Goal: Task Accomplishment & Management: Manage account settings

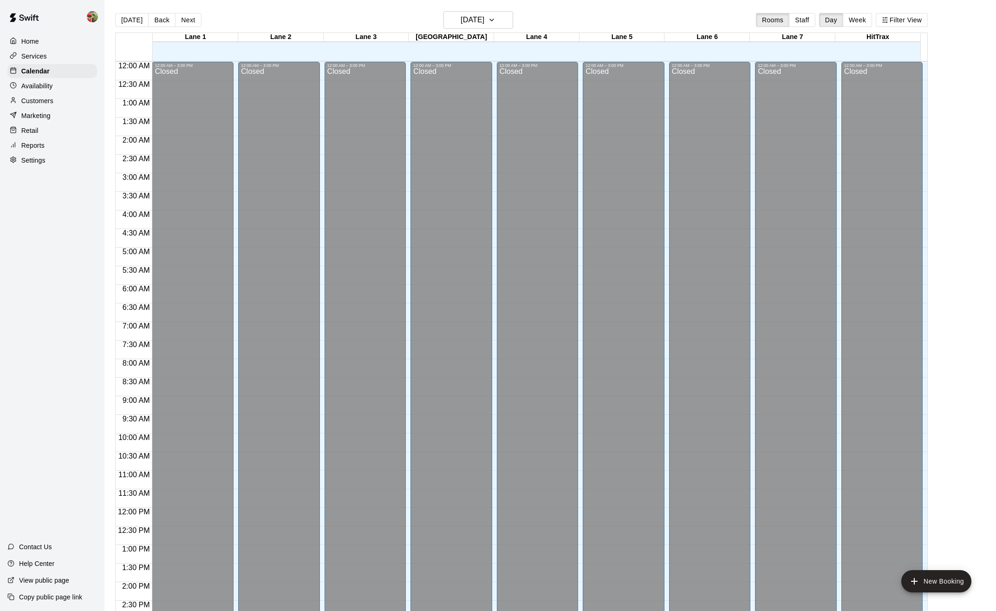
scroll to position [274, 0]
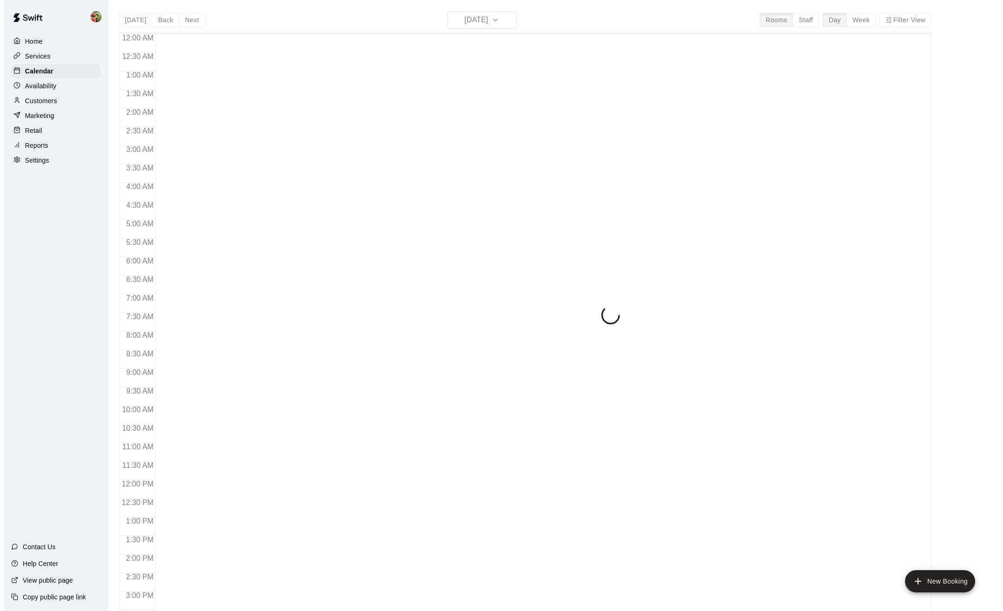
scroll to position [305, 0]
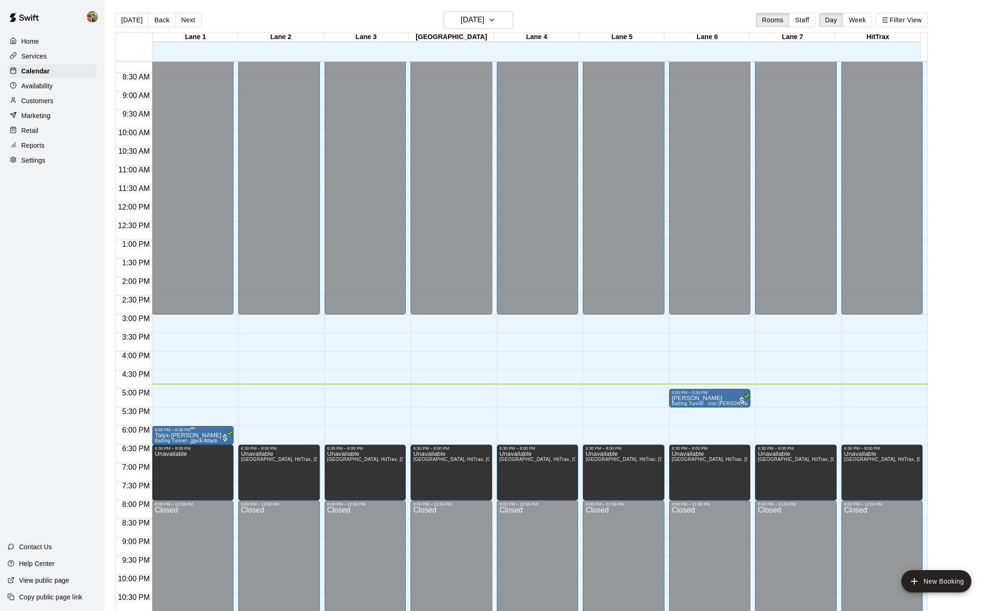
click at [174, 435] on p "Talyx-[PERSON_NAME]" at bounding box center [188, 435] width 67 height 0
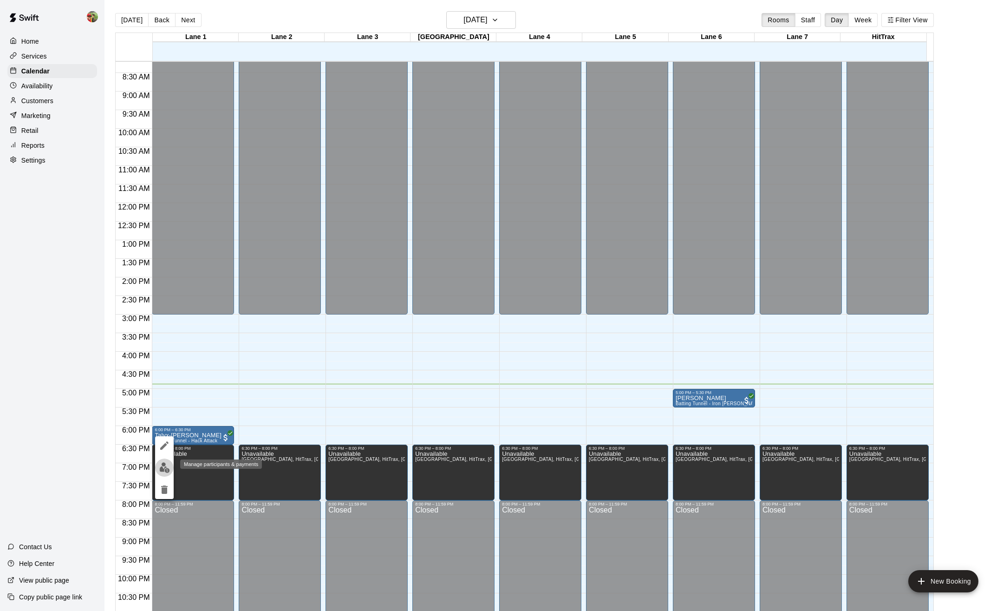
click at [162, 467] on img "edit" at bounding box center [164, 467] width 11 height 11
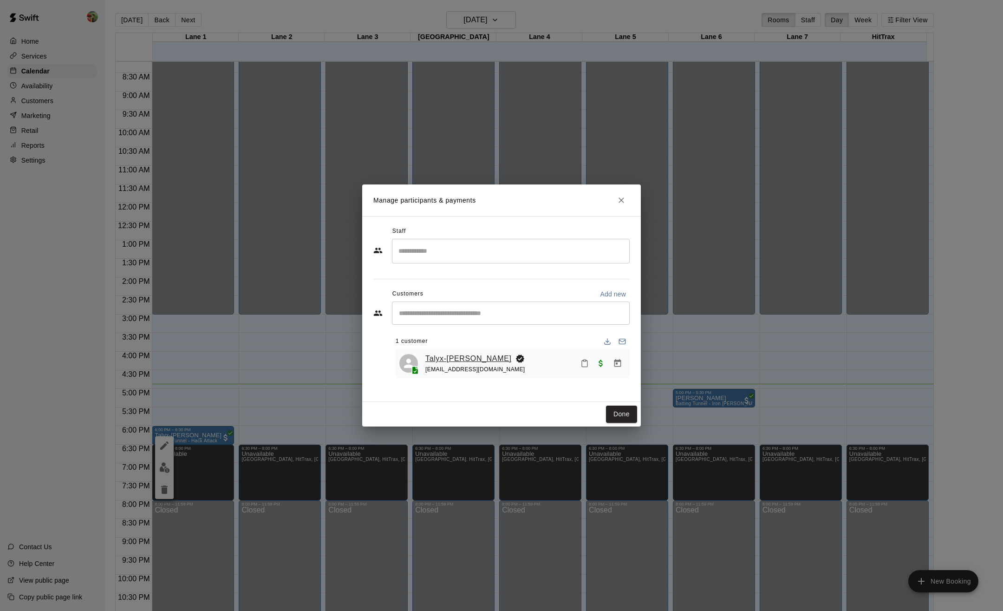
click at [432, 357] on link "Talyx-Rush Sylva" at bounding box center [469, 359] width 86 height 12
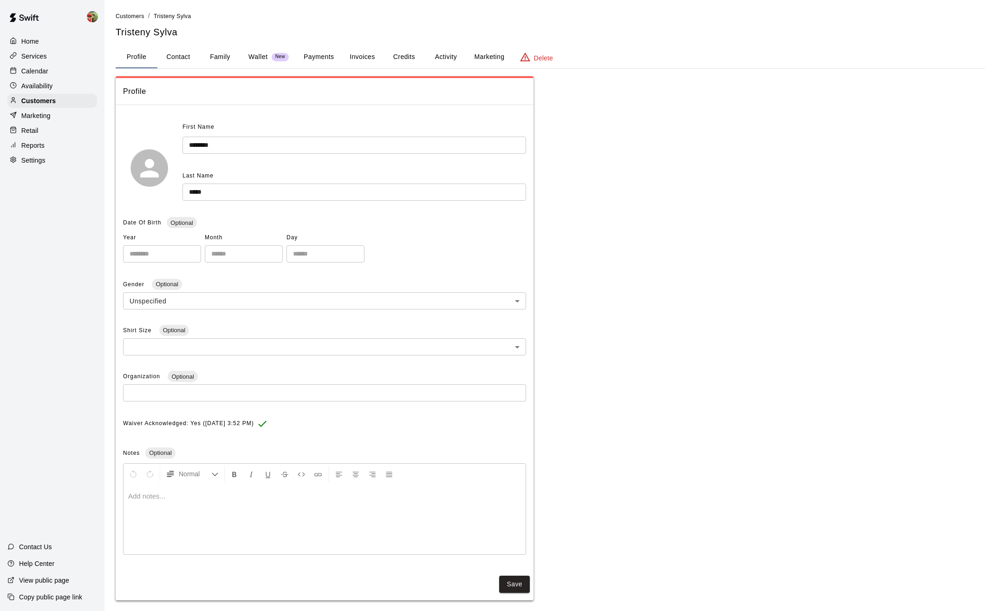
click at [185, 56] on button "Contact" at bounding box center [178, 57] width 42 height 22
select select "**"
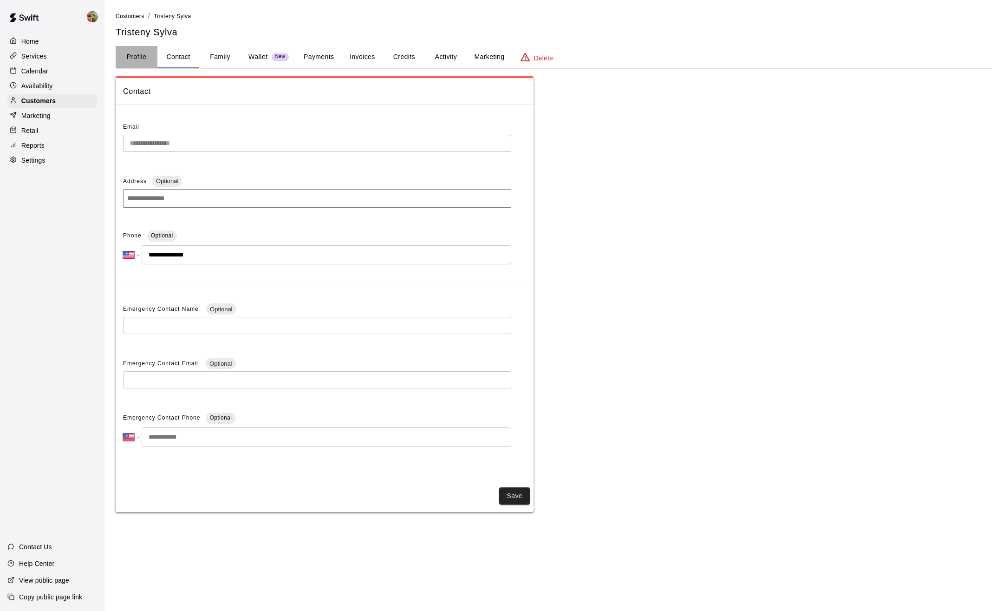
click at [138, 57] on button "Profile" at bounding box center [137, 57] width 42 height 22
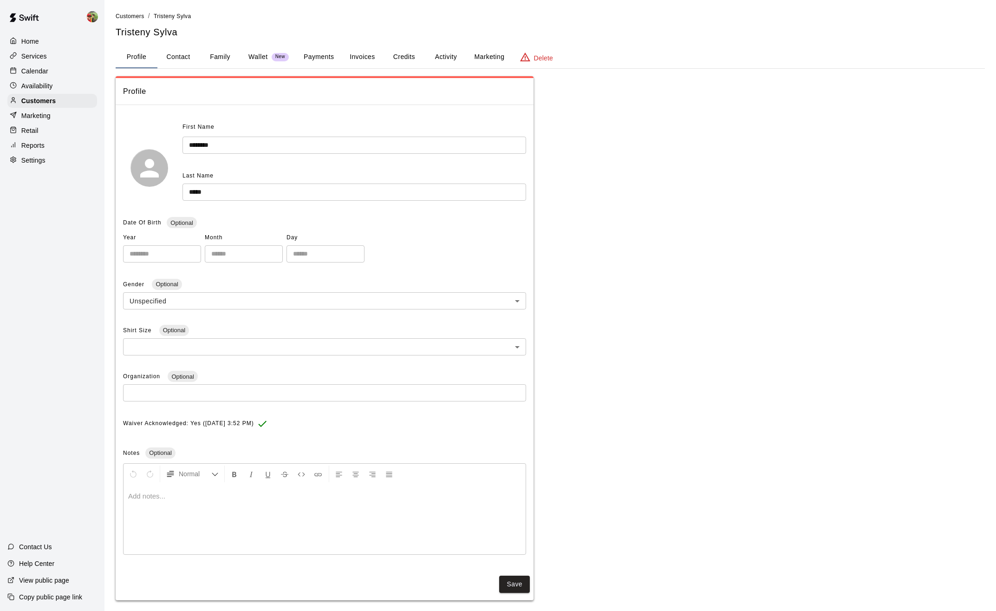
click at [178, 56] on button "Contact" at bounding box center [178, 57] width 42 height 22
select select "**"
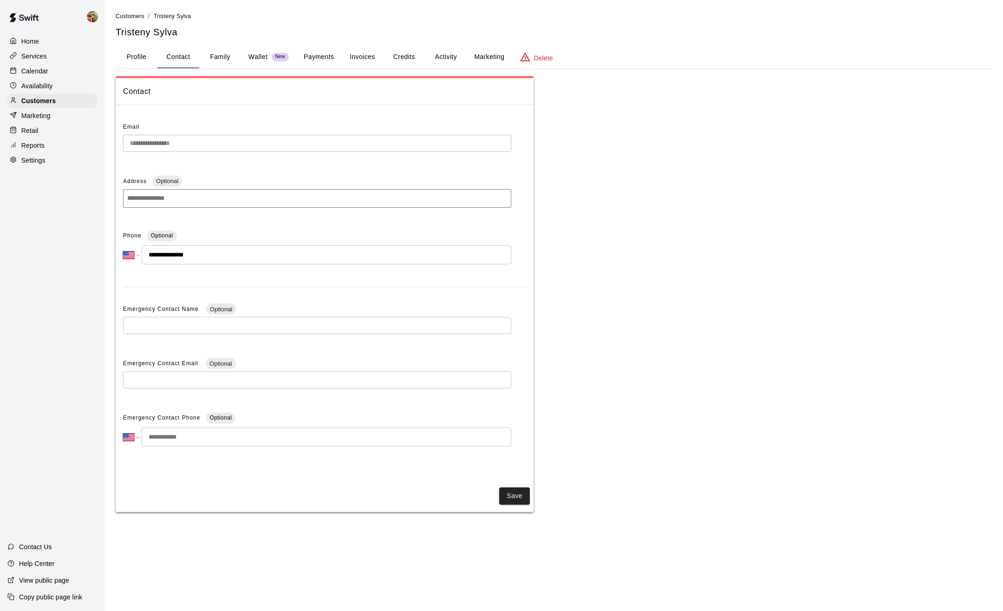
click at [213, 52] on button "Family" at bounding box center [220, 57] width 42 height 22
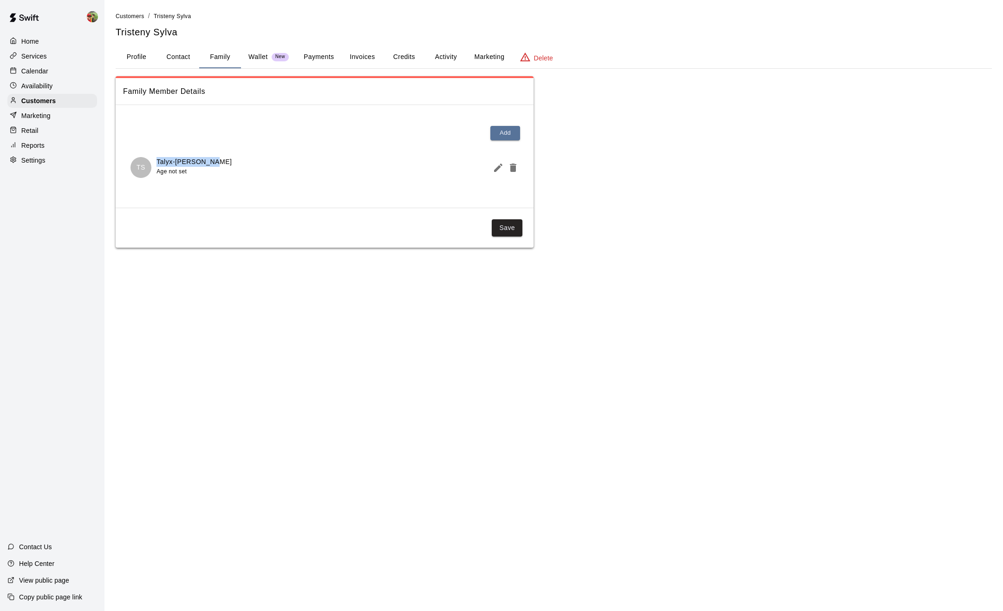
drag, startPoint x: 157, startPoint y: 161, endPoint x: 229, endPoint y: 160, distance: 72.0
click at [229, 160] on div "TS Talyx-Rush Sylva Age not set" at bounding box center [325, 167] width 388 height 21
copy p "Talyx-Rush Sylva"
click at [161, 55] on button "Contact" at bounding box center [178, 57] width 42 height 22
select select "**"
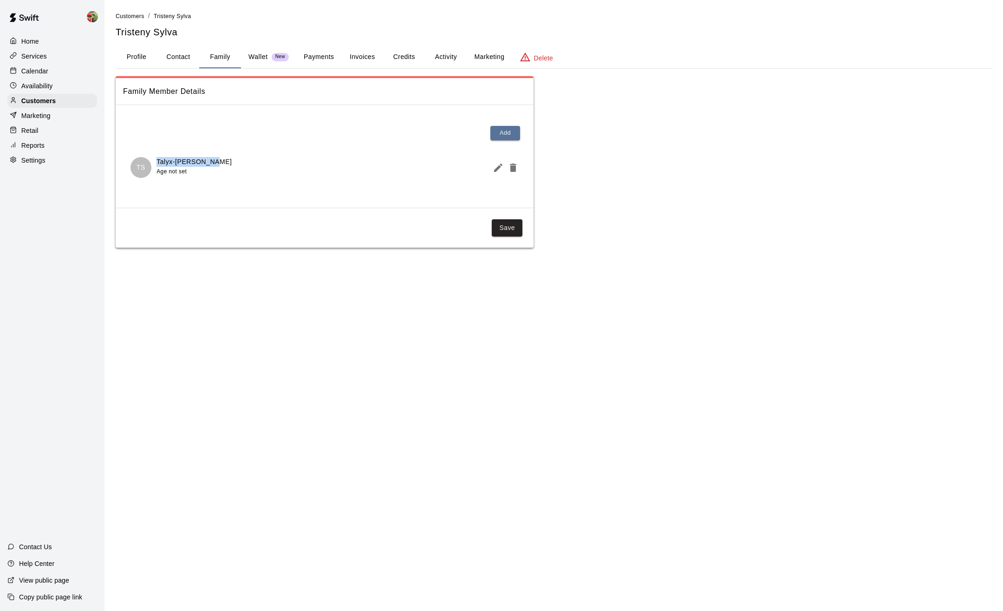
select select "**"
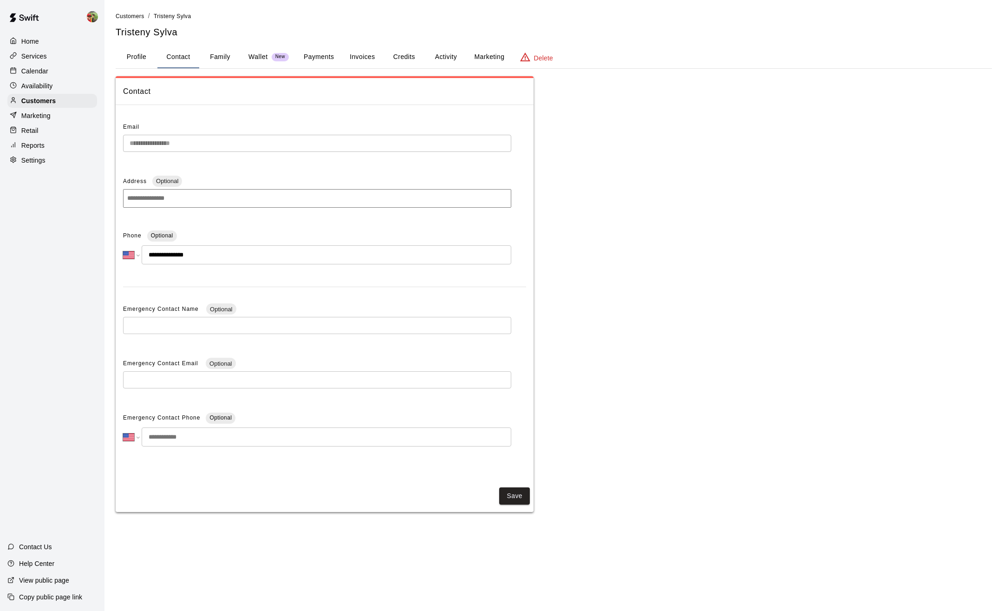
click at [219, 56] on button "Family" at bounding box center [220, 57] width 42 height 22
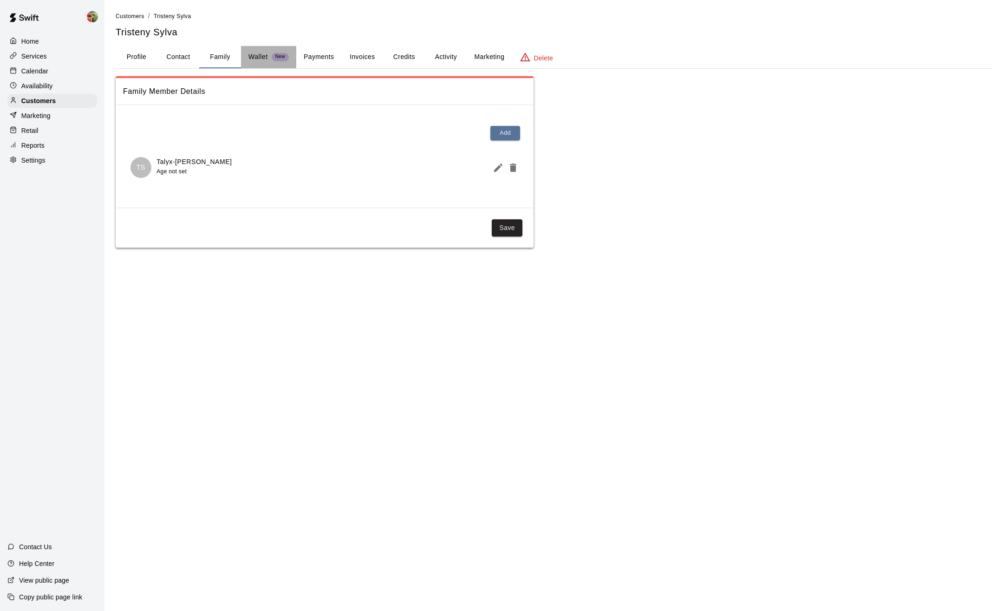
drag, startPoint x: 256, startPoint y: 52, endPoint x: 282, endPoint y: 52, distance: 26.5
click at [256, 52] on p "Wallet" at bounding box center [259, 57] width 20 height 10
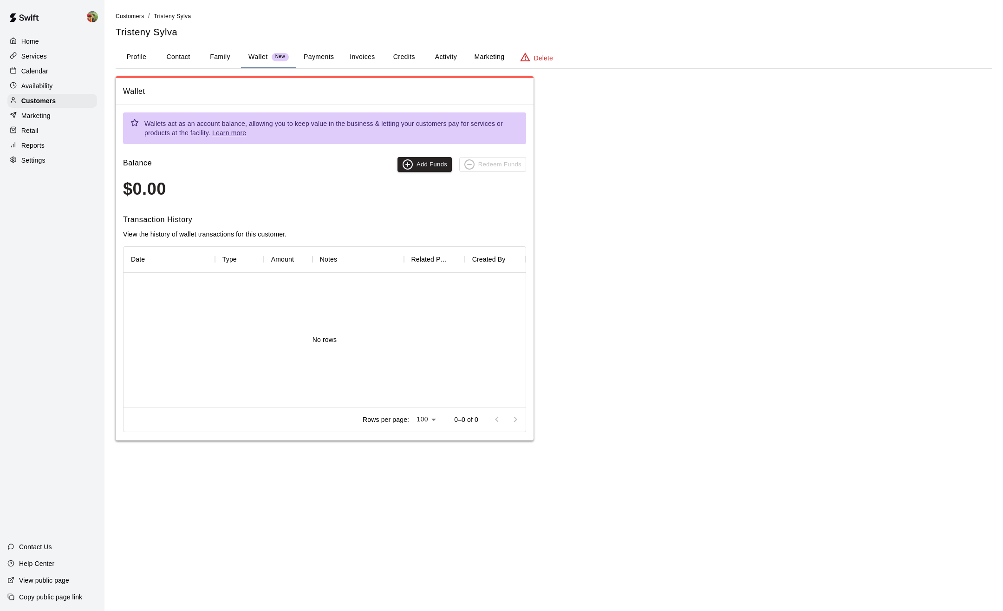
click at [406, 56] on button "Credits" at bounding box center [404, 57] width 42 height 22
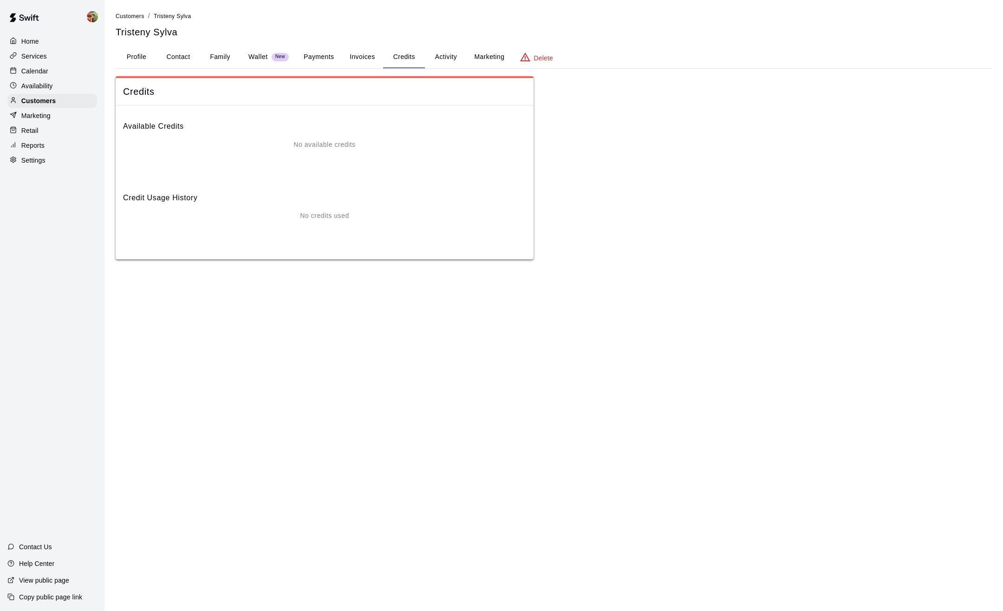
click at [441, 53] on button "Activity" at bounding box center [446, 57] width 42 height 22
